Goal: Transaction & Acquisition: Purchase product/service

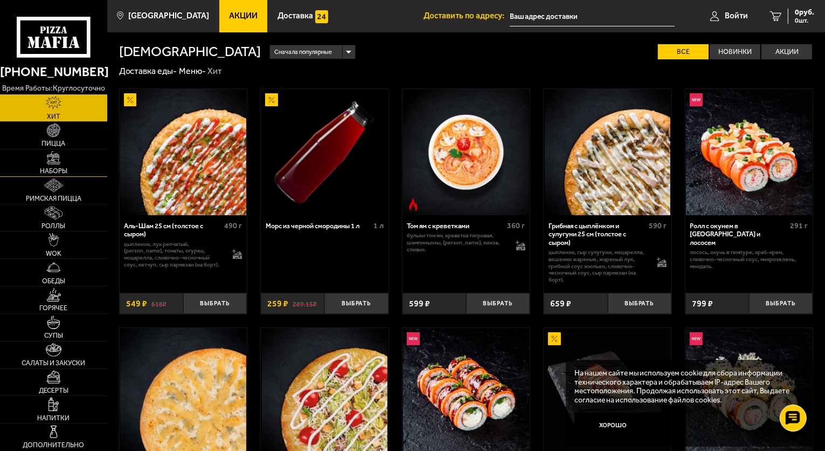
click at [54, 167] on link "Наборы" at bounding box center [53, 162] width 107 height 27
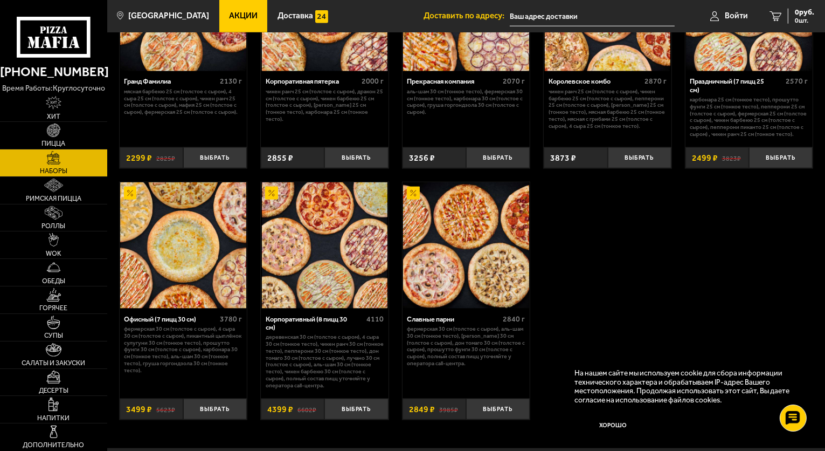
scroll to position [1259, 0]
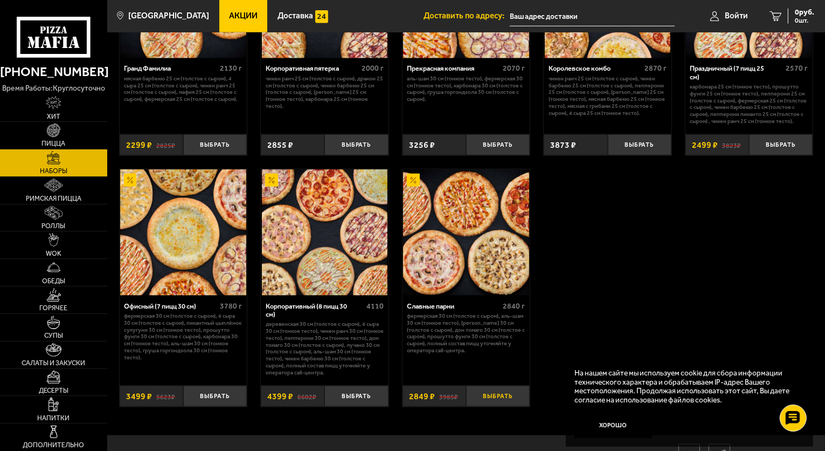
click at [501, 398] on button "Выбрать" at bounding box center [498, 395] width 64 height 21
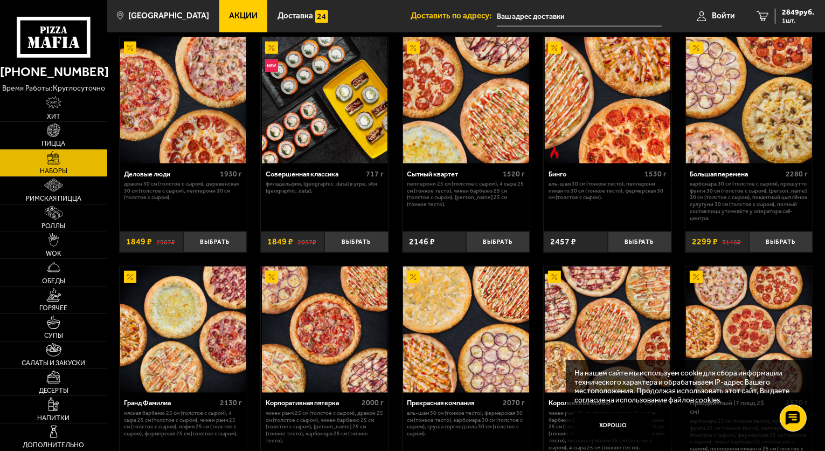
scroll to position [921, 0]
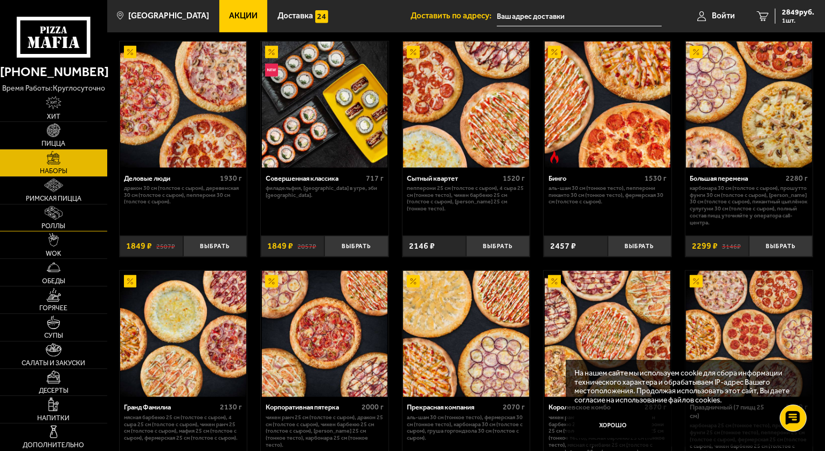
click at [56, 223] on span "Роллы" at bounding box center [54, 226] width 24 height 7
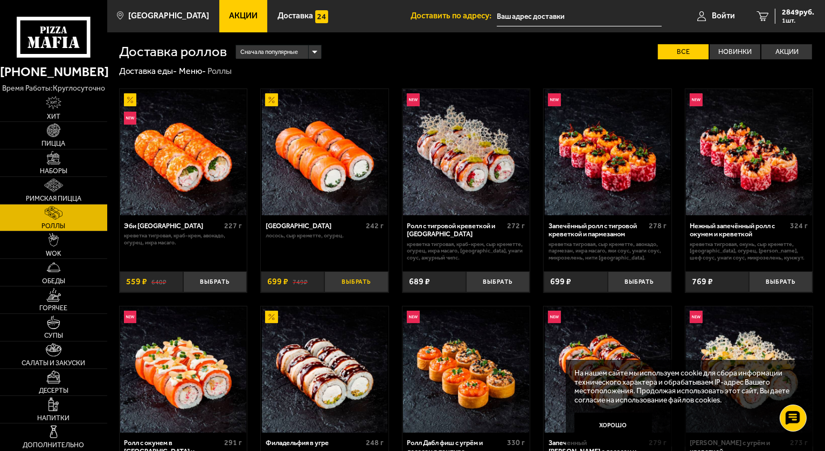
click at [352, 289] on button "Выбрать" at bounding box center [356, 281] width 64 height 21
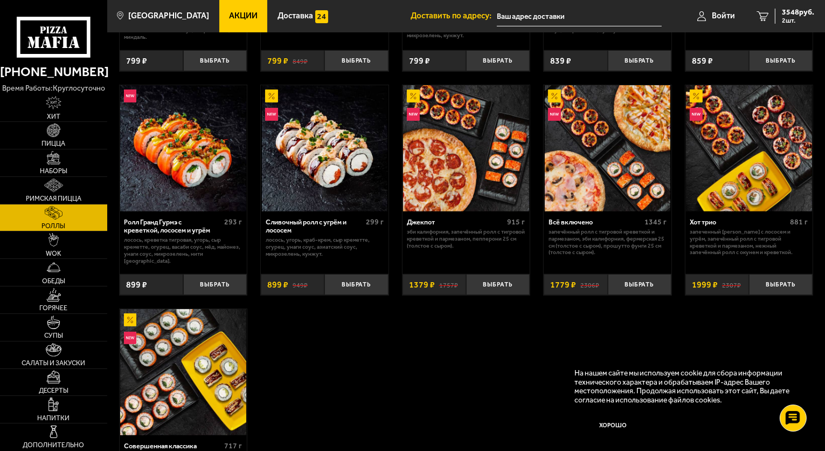
scroll to position [409, 0]
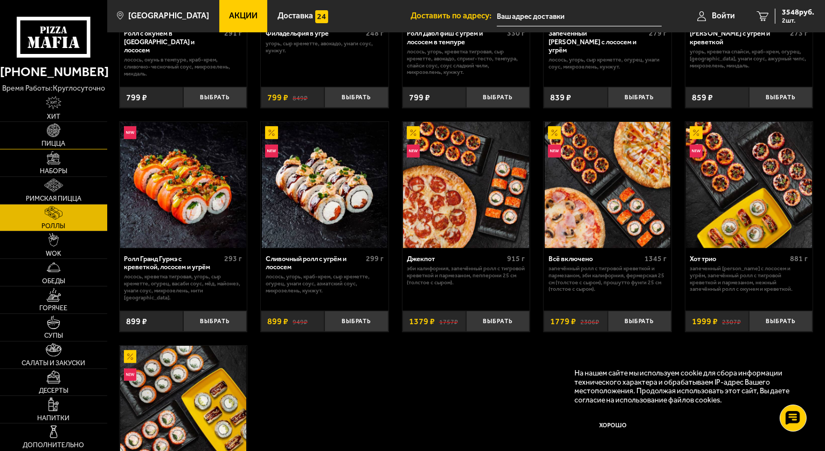
click at [67, 141] on link "Пицца" at bounding box center [53, 135] width 107 height 27
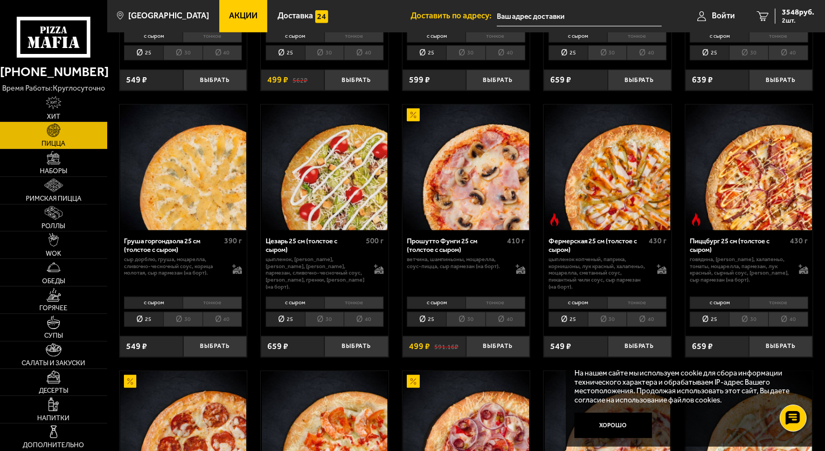
scroll to position [806, 0]
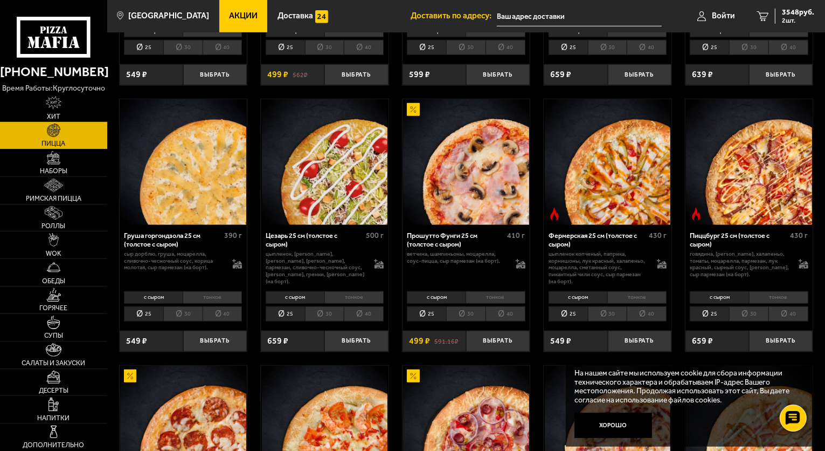
click at [473, 310] on li "30" at bounding box center [465, 313] width 39 height 15
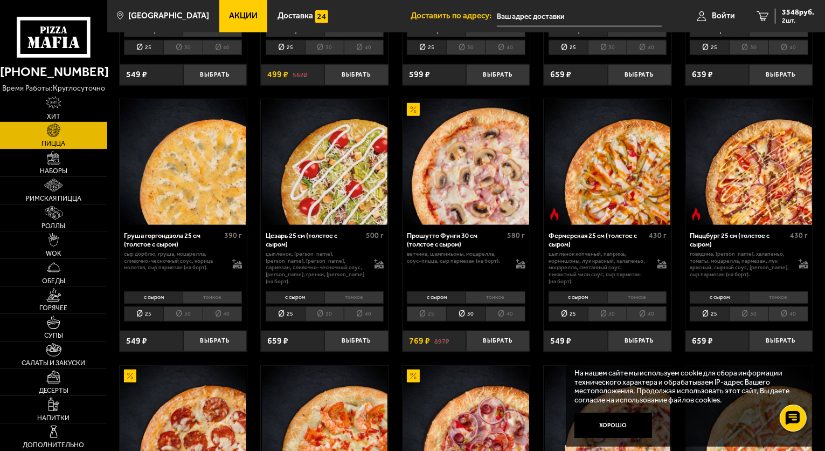
click at [501, 315] on li "40" at bounding box center [506, 313] width 40 height 15
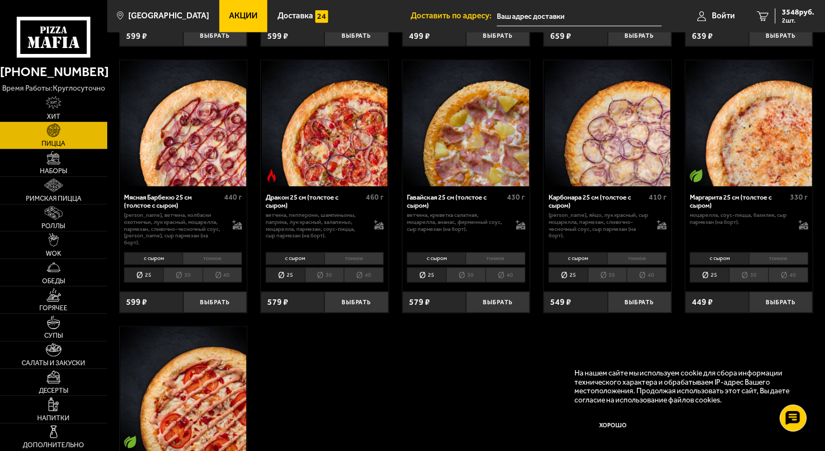
scroll to position [1652, 0]
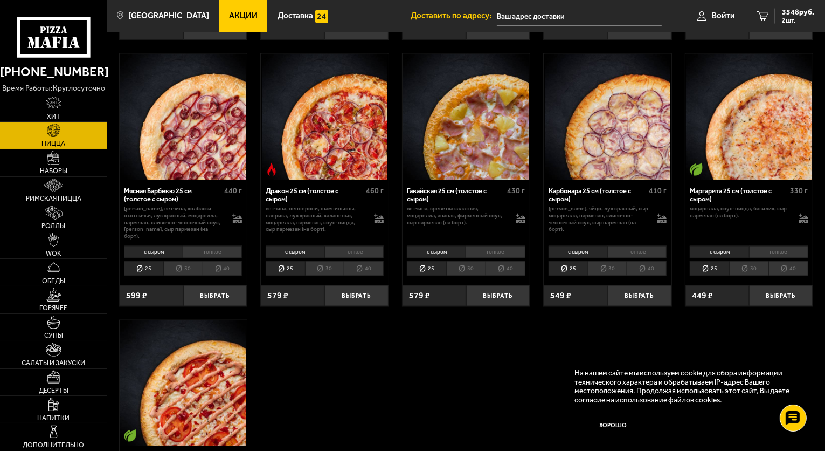
click at [789, 261] on li "40" at bounding box center [789, 268] width 40 height 15
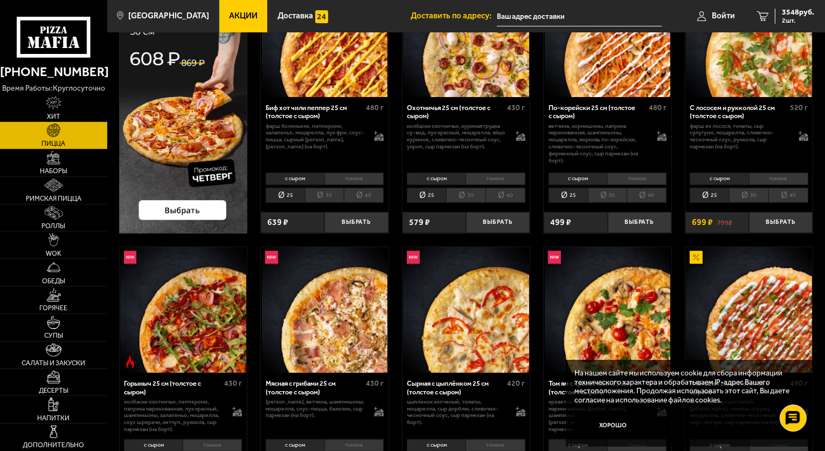
scroll to position [0, 0]
